Goal: Information Seeking & Learning: Learn about a topic

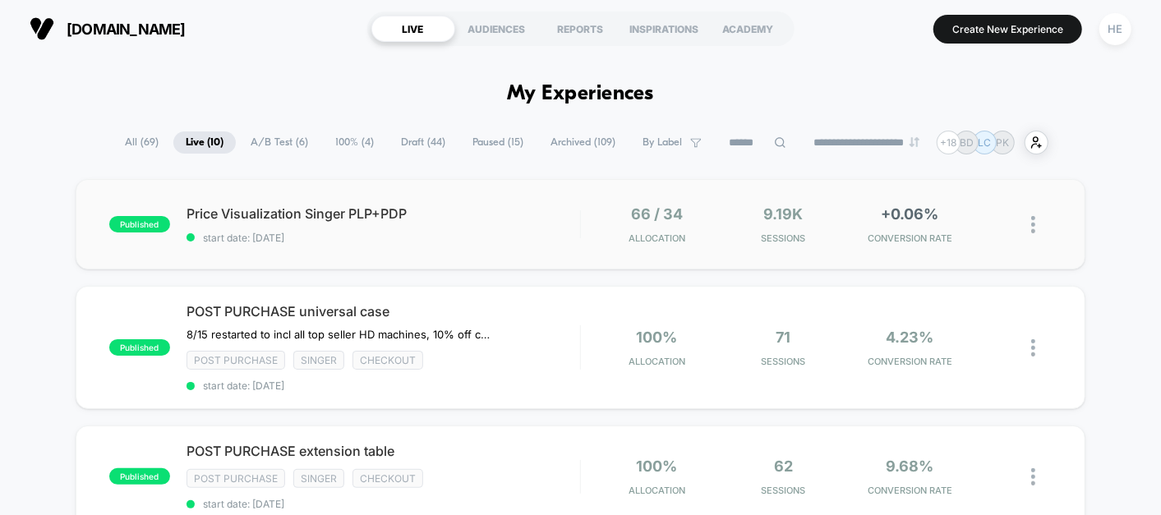
click at [499, 251] on div "published Price Visualization Singer PLP+PDP start date: 2025-08-22 66 / 34 All…" at bounding box center [581, 224] width 1010 height 90
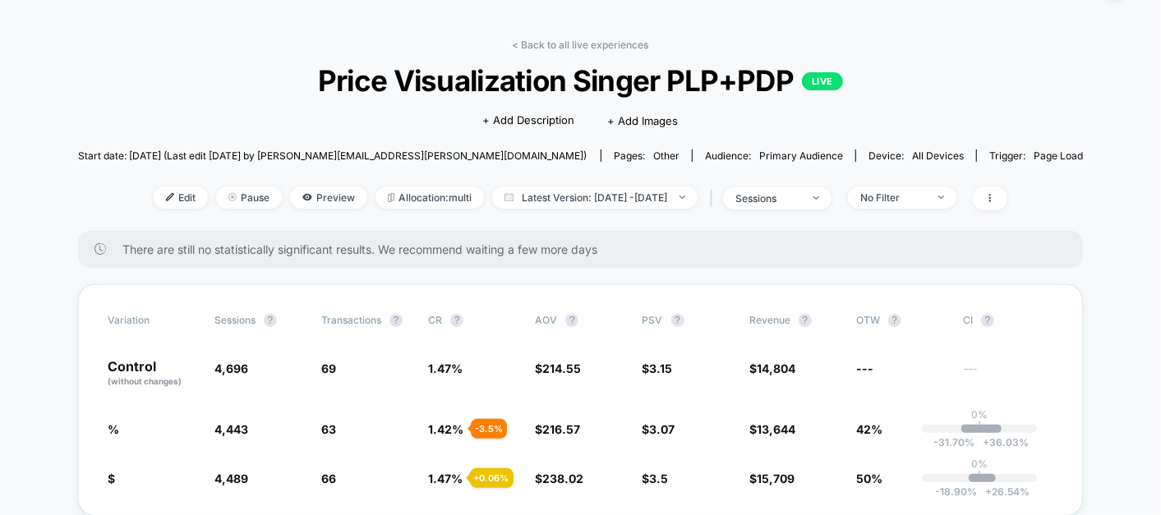
scroll to position [56, 0]
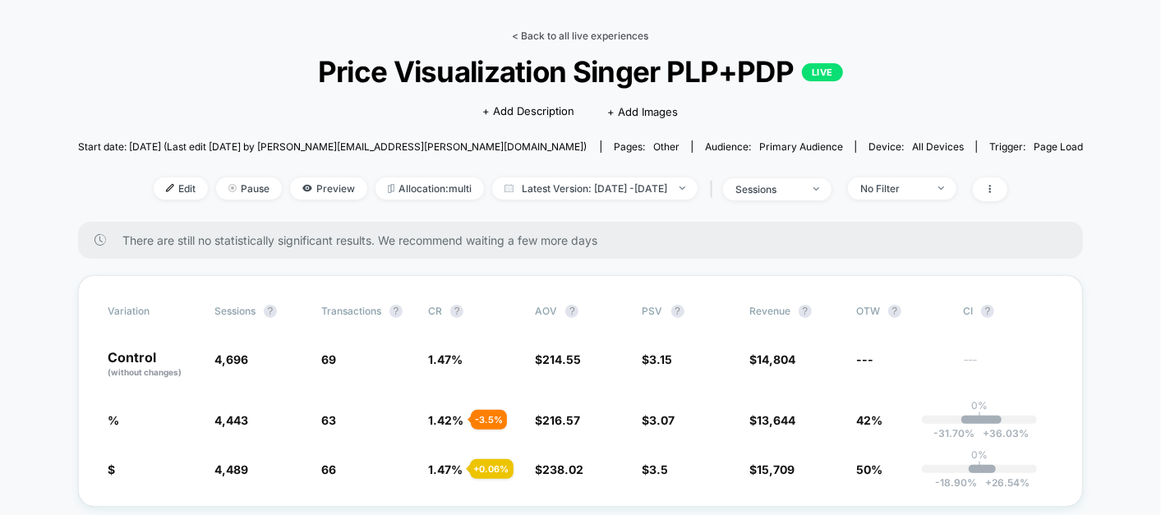
click at [564, 37] on link "< Back to all live experiences" at bounding box center [581, 36] width 136 height 12
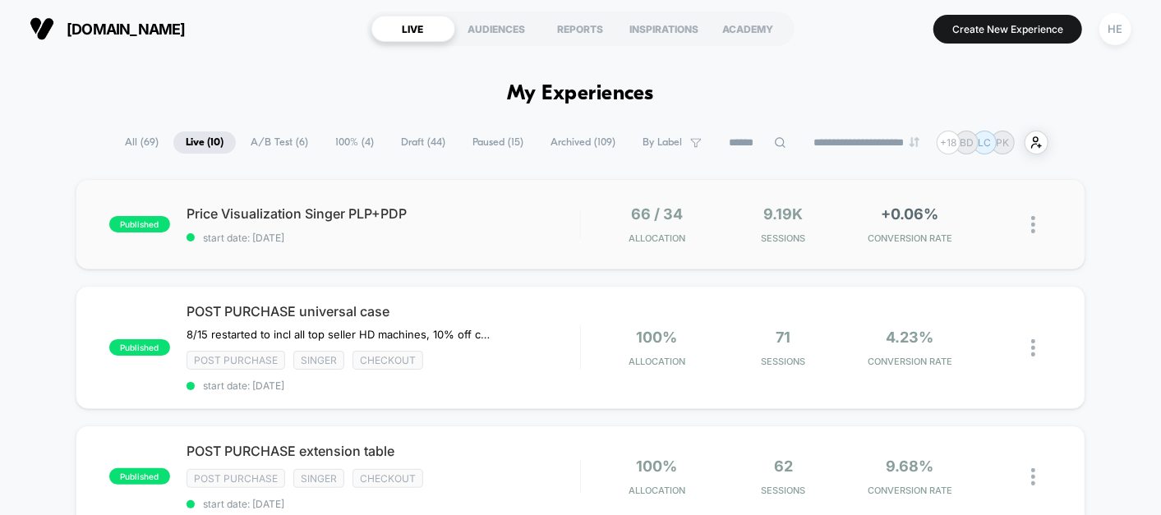
click at [541, 195] on div "published Price Visualization Singer PLP+PDP start date: [DATE] 66 / 34 Allocat…" at bounding box center [581, 224] width 1010 height 90
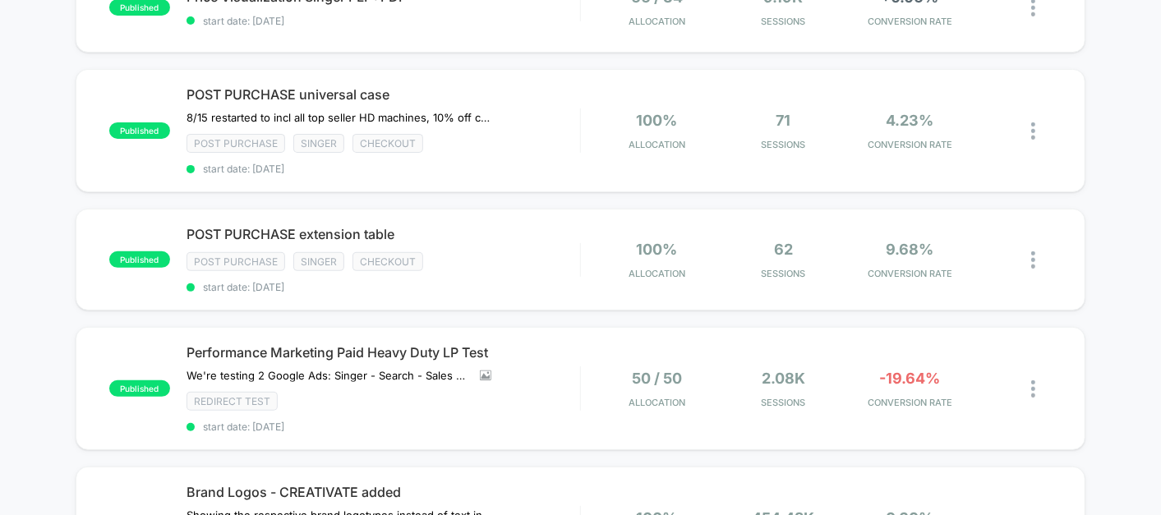
scroll to position [216, 0]
click at [578, 272] on div "POST PURCHASE extension table Click to edit experience details Click to edit ex…" at bounding box center [382, 260] width 393 height 67
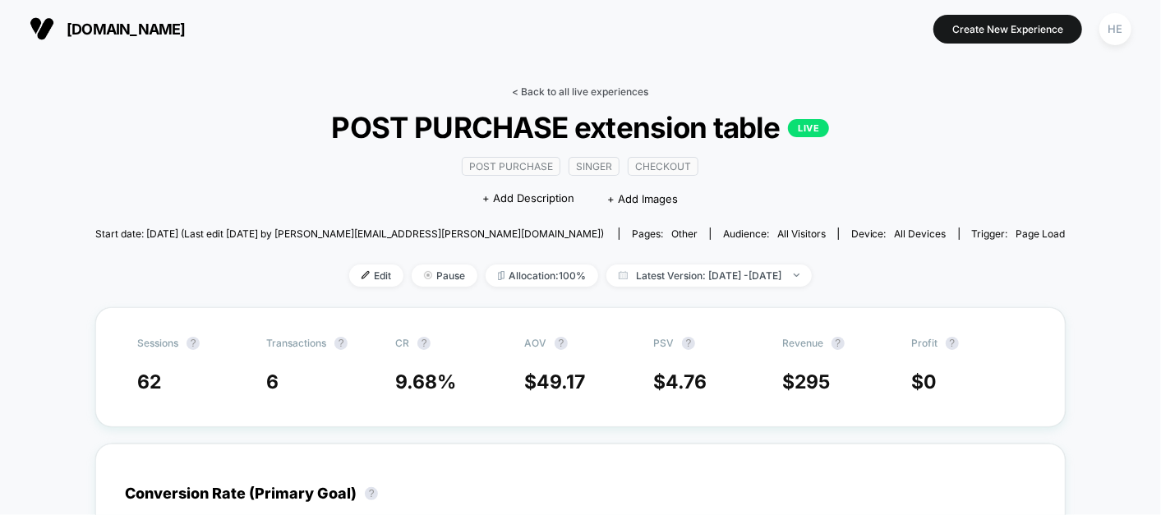
click at [574, 86] on link "< Back to all live experiences" at bounding box center [581, 91] width 136 height 12
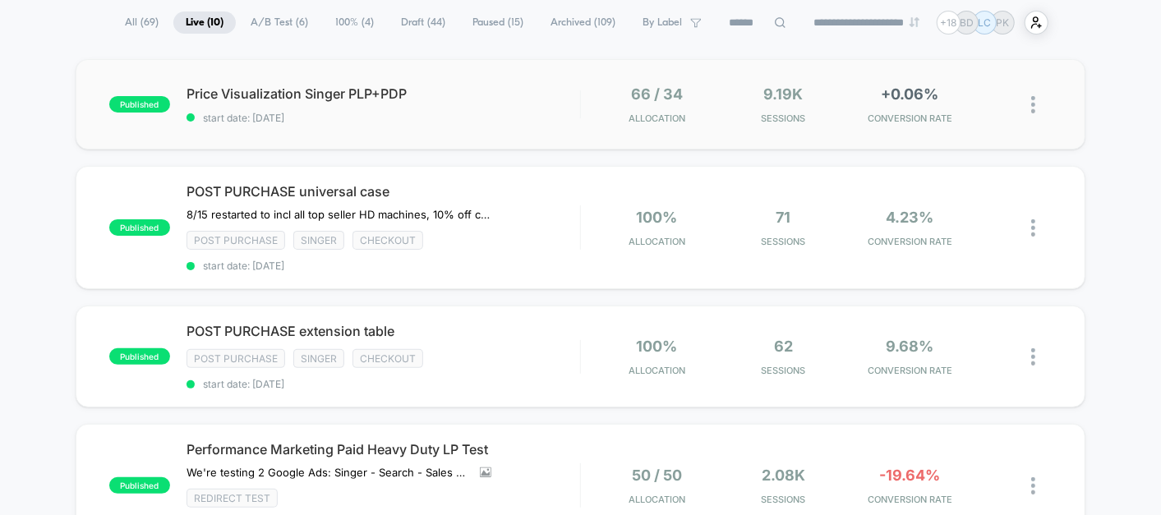
scroll to position [109, 0]
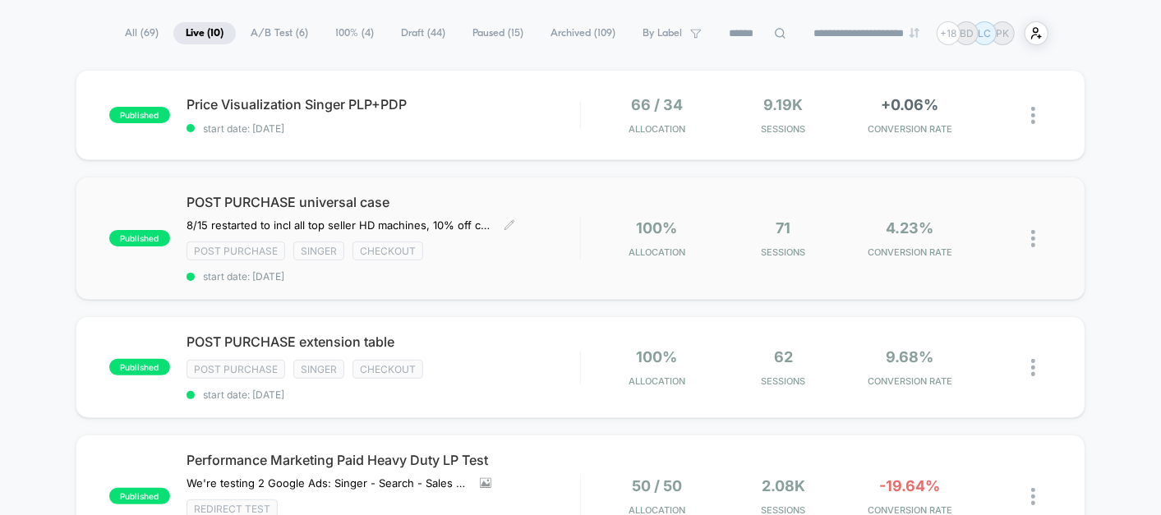
click at [554, 219] on div "POST PURCHASE universal case 8/15 restarted to incl all top seller HD machines,…" at bounding box center [382, 238] width 393 height 89
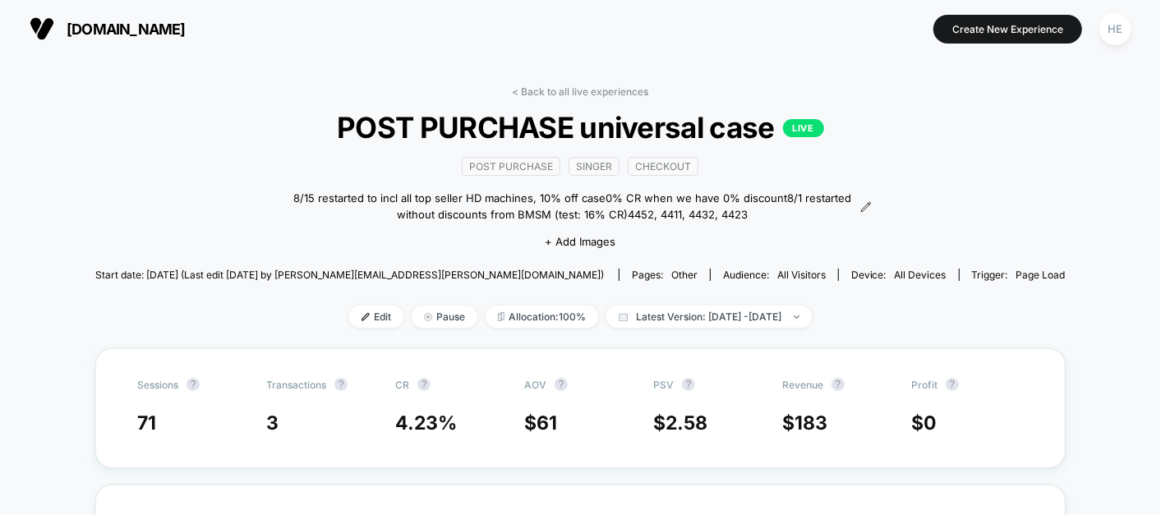
click at [537, 91] on link "< Back to all live experiences" at bounding box center [581, 91] width 136 height 12
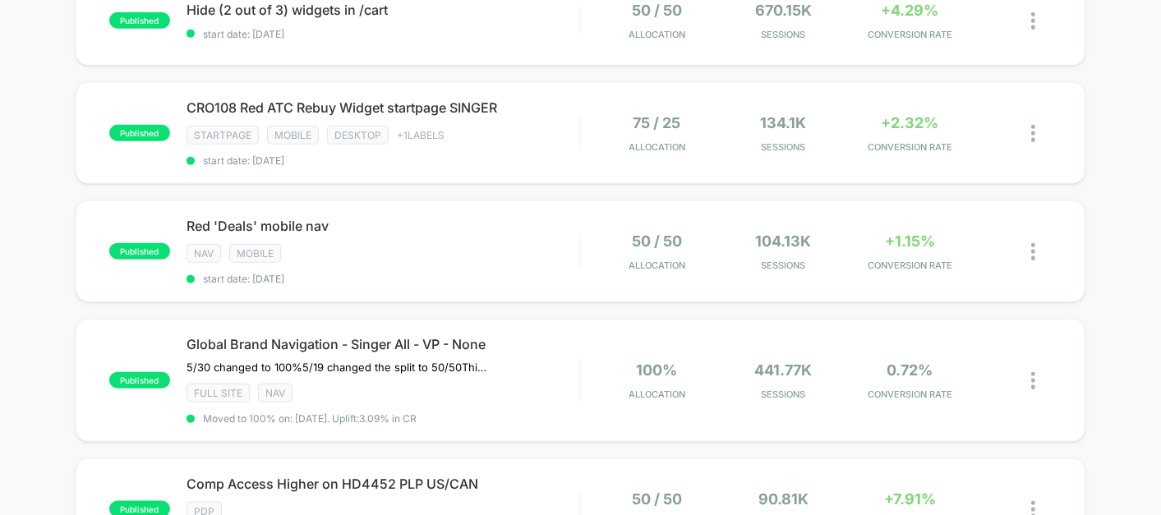
scroll to position [848, 0]
click at [499, 245] on div "NAV Mobile" at bounding box center [382, 253] width 393 height 19
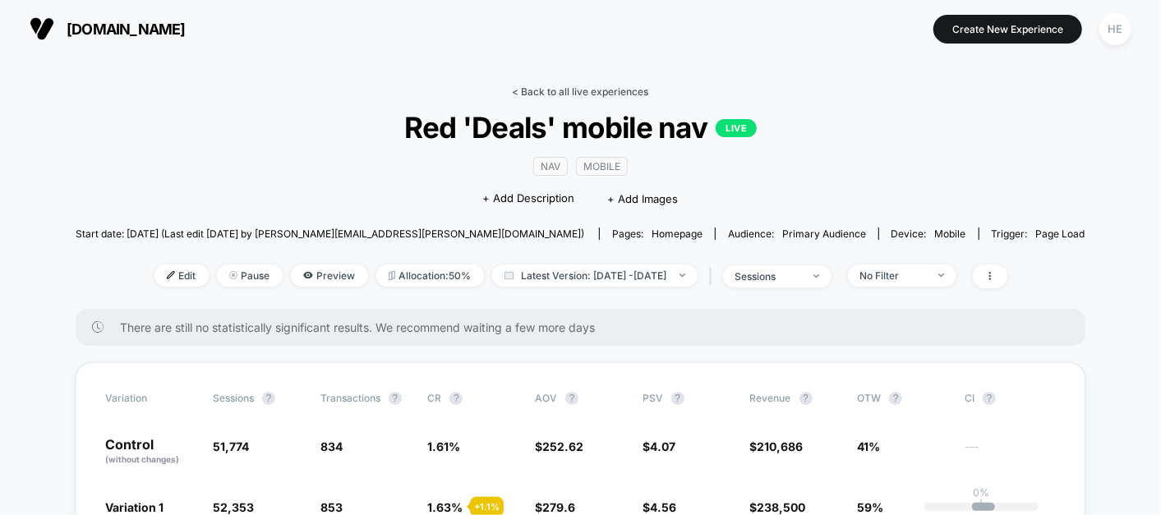
click at [563, 89] on link "< Back to all live experiences" at bounding box center [581, 91] width 136 height 12
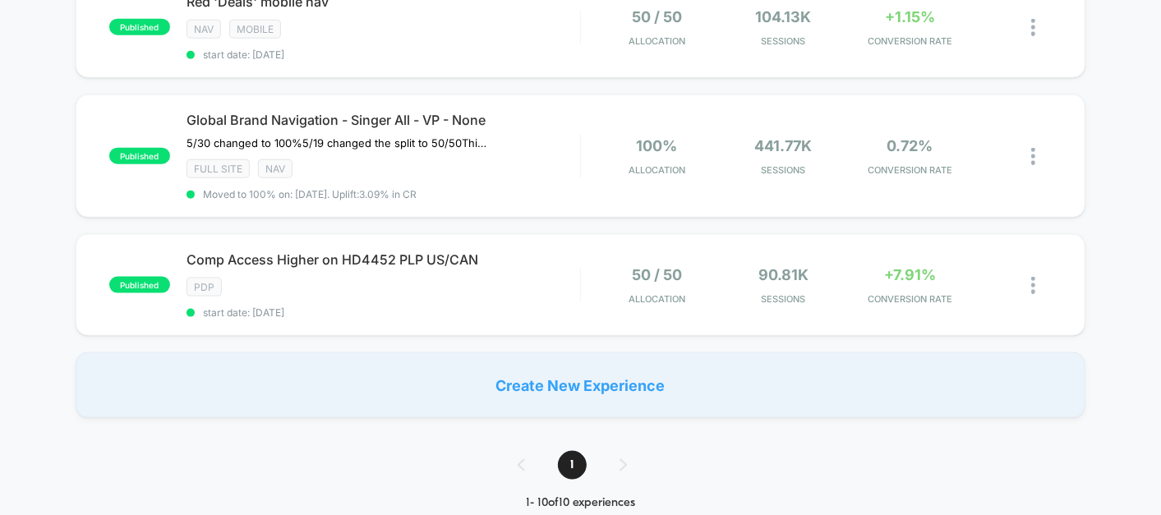
scroll to position [1071, 0]
click at [507, 303] on div "published Comp Access Higher on HD4452 PLP US/CAN PDP start date: [DATE] 50 / 5…" at bounding box center [581, 286] width 1010 height 102
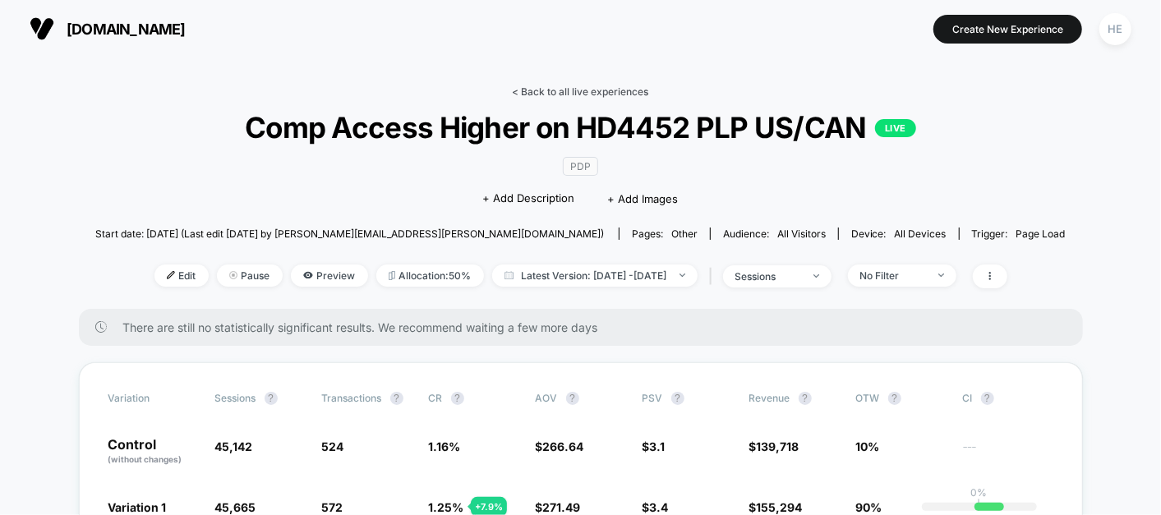
click at [598, 94] on link "< Back to all live experiences" at bounding box center [581, 91] width 136 height 12
click at [926, 269] on div "No Filter" at bounding box center [893, 275] width 66 height 12
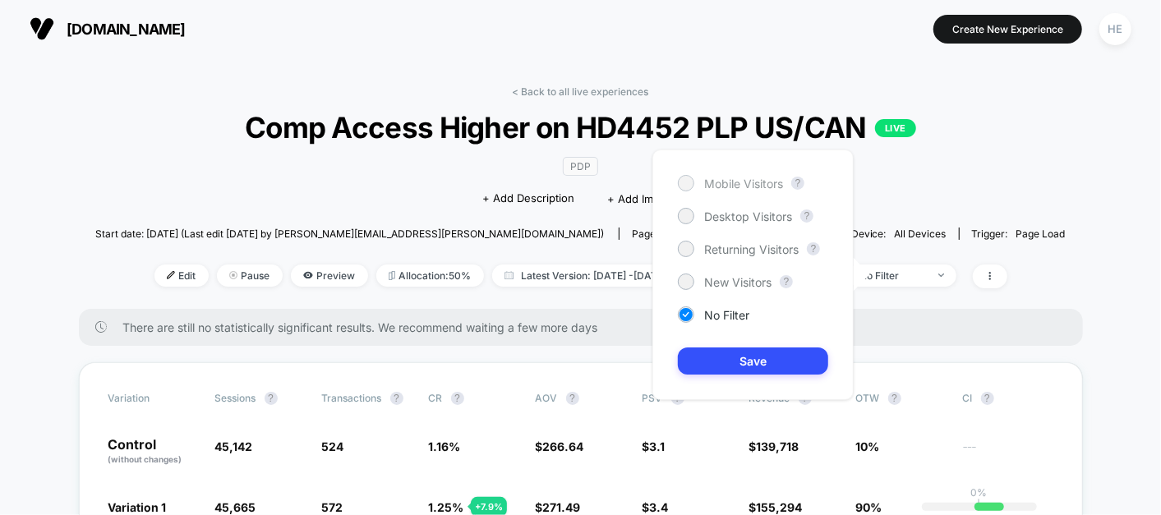
click at [744, 182] on span "Mobile Visitors" at bounding box center [743, 184] width 79 height 14
click at [757, 366] on button "Save" at bounding box center [753, 360] width 150 height 27
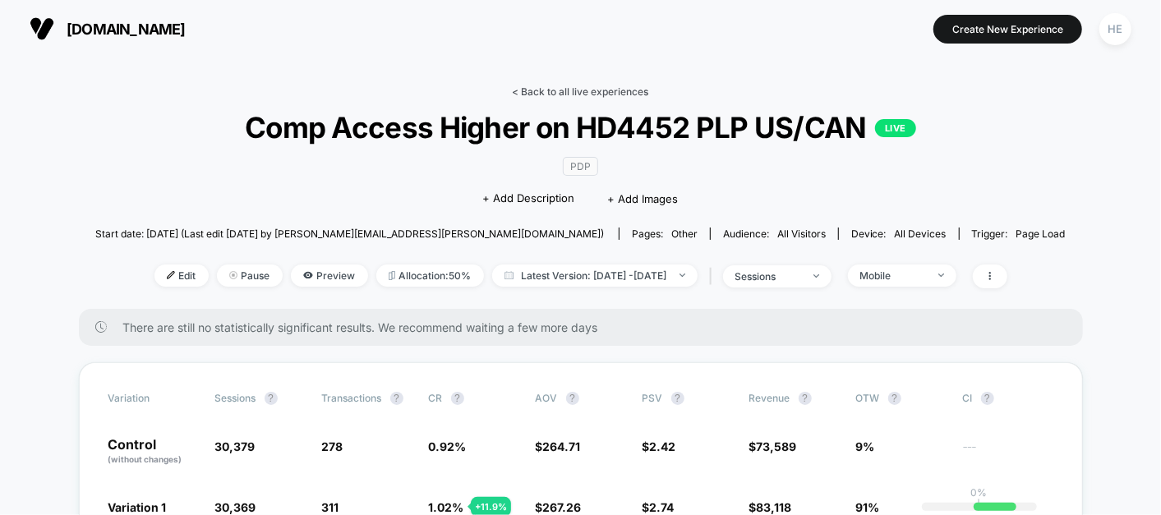
click at [531, 90] on link "< Back to all live experiences" at bounding box center [581, 91] width 136 height 12
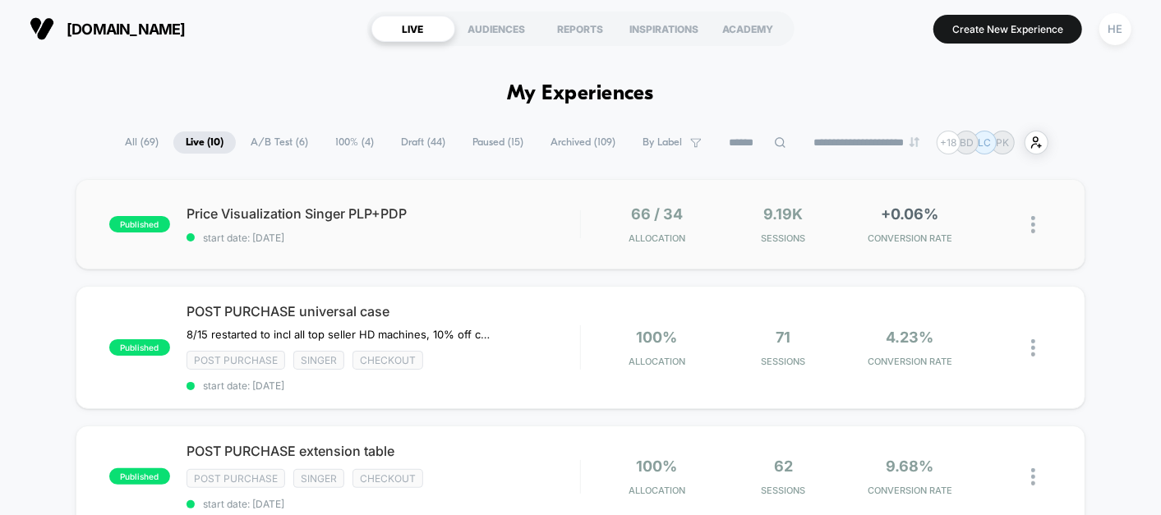
click at [518, 242] on div "published Price Visualization Singer PLP+PDP start date: [DATE] 66 / 34 Allocat…" at bounding box center [581, 224] width 1010 height 90
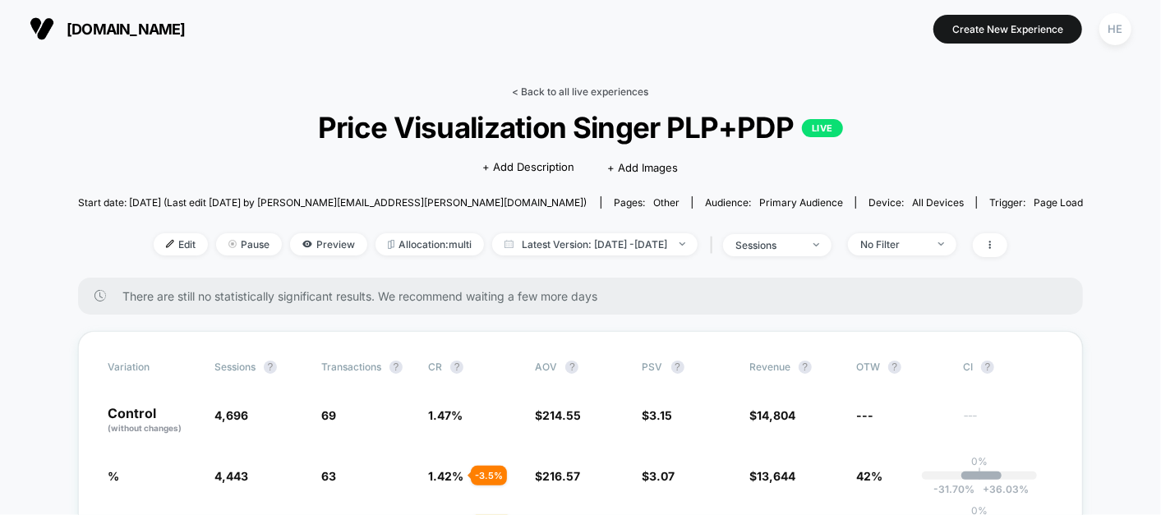
click at [527, 89] on link "< Back to all live experiences" at bounding box center [581, 91] width 136 height 12
